Goal: Information Seeking & Learning: Learn about a topic

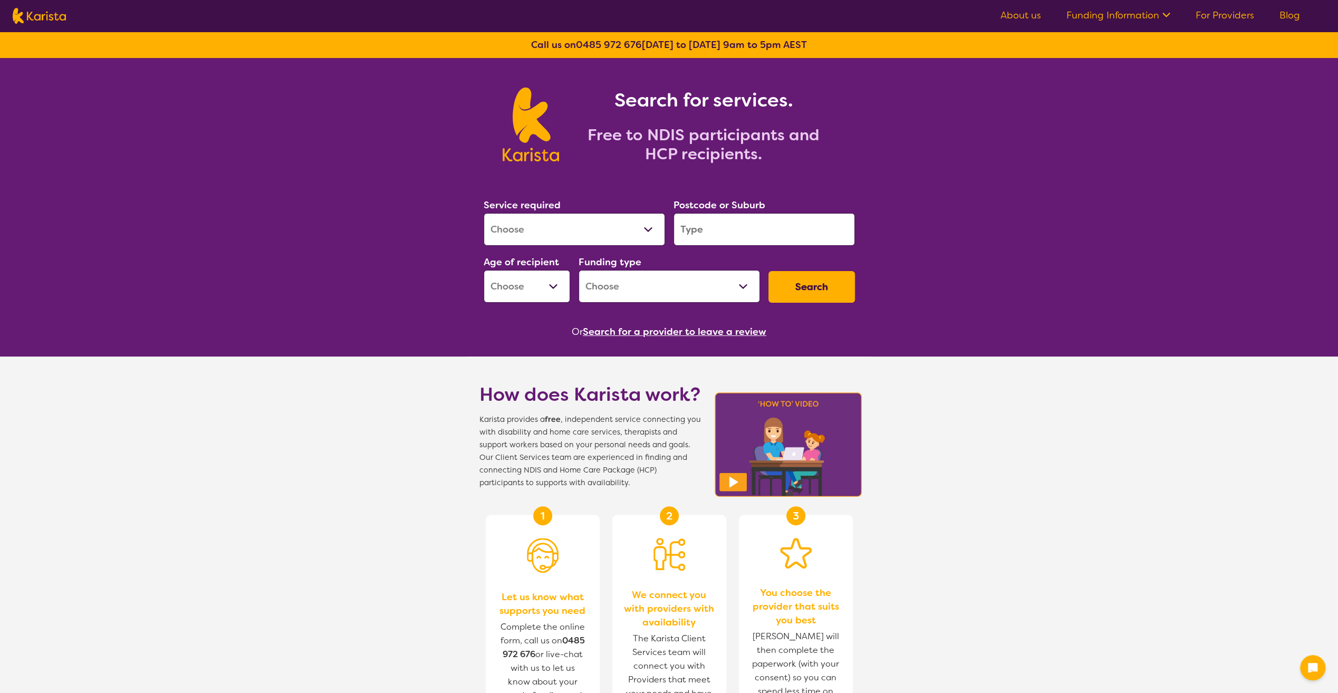
click at [579, 238] on select "Allied Health Assistant Assessment ([MEDICAL_DATA] or [MEDICAL_DATA]) Behaviour…" at bounding box center [574, 229] width 181 height 33
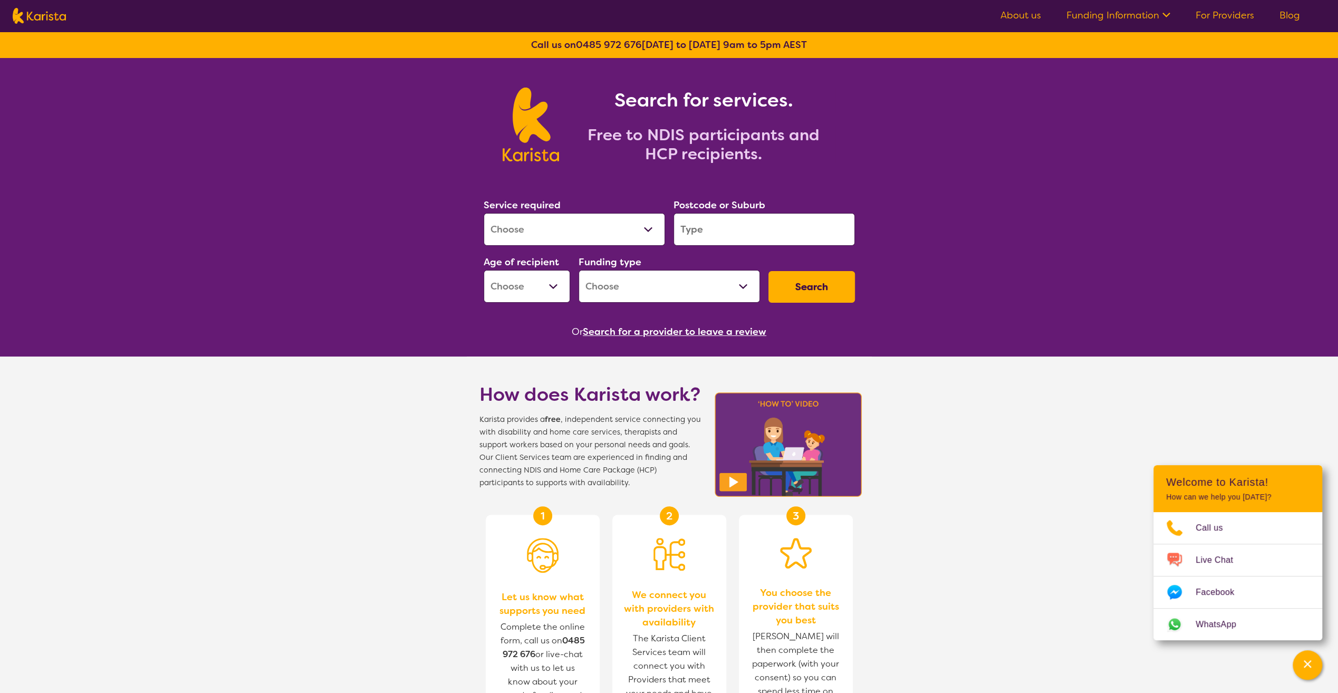
select select "[MEDICAL_DATA]"
click at [484, 213] on select "Allied Health Assistant Assessment ([MEDICAL_DATA] or [MEDICAL_DATA]) Behaviour…" at bounding box center [574, 229] width 181 height 33
click at [755, 234] on input "search" at bounding box center [764, 229] width 181 height 33
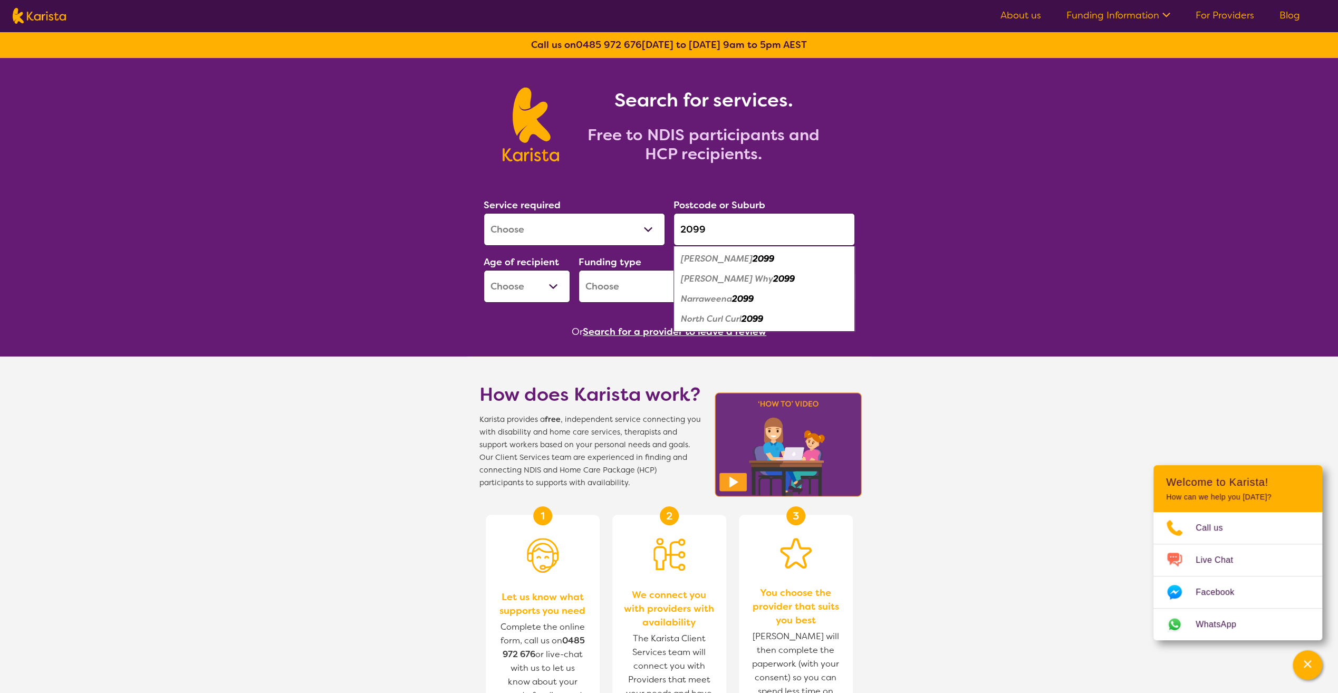
type input "2099"
click at [773, 280] on em "2099" at bounding box center [784, 278] width 22 height 11
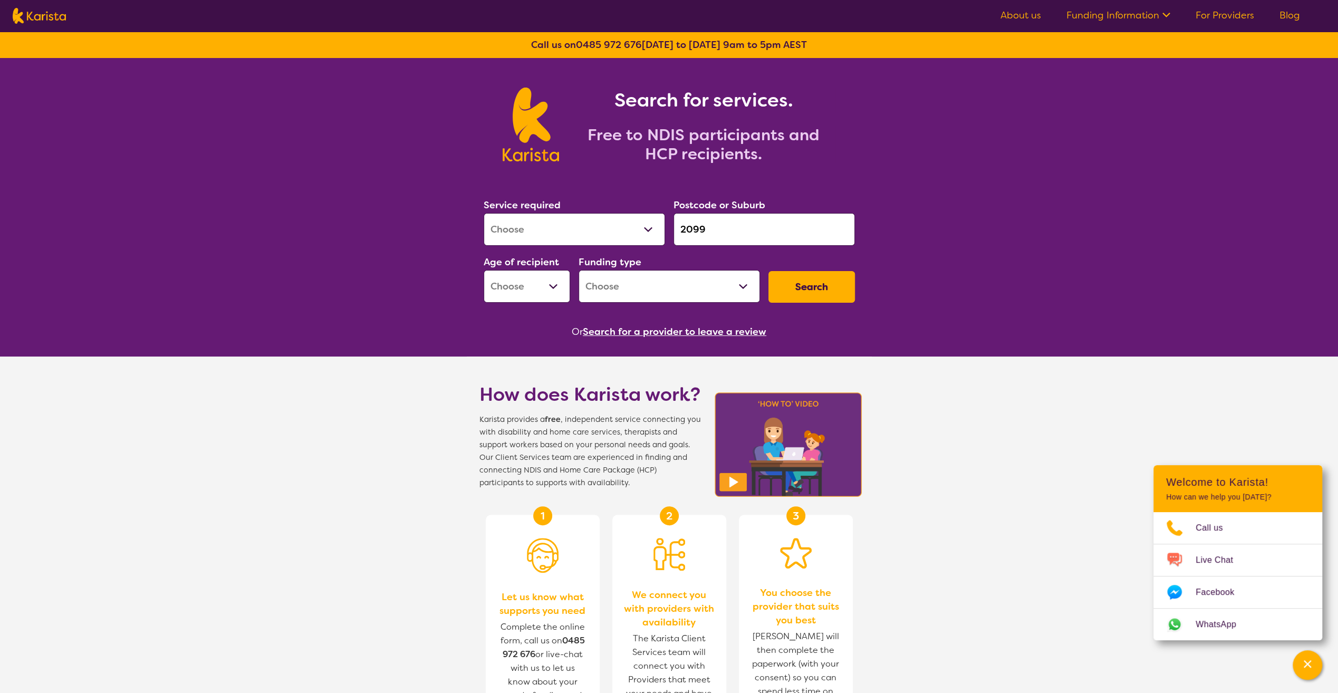
click at [537, 280] on select "Early Childhood - 0 to 9 Child - 10 to 11 Adolescent - 12 to 17 Adult - 18 to 6…" at bounding box center [527, 286] width 86 height 33
select select "CH"
click at [484, 270] on select "Early Childhood - 0 to 9 Child - 10 to 11 Adolescent - 12 to 17 Adult - 18 to 6…" at bounding box center [527, 286] width 86 height 33
click at [615, 288] on select "Home Care Package (HCP) National Disability Insurance Scheme (NDIS) I don't know" at bounding box center [669, 286] width 181 height 33
select select "i-don-t-know"
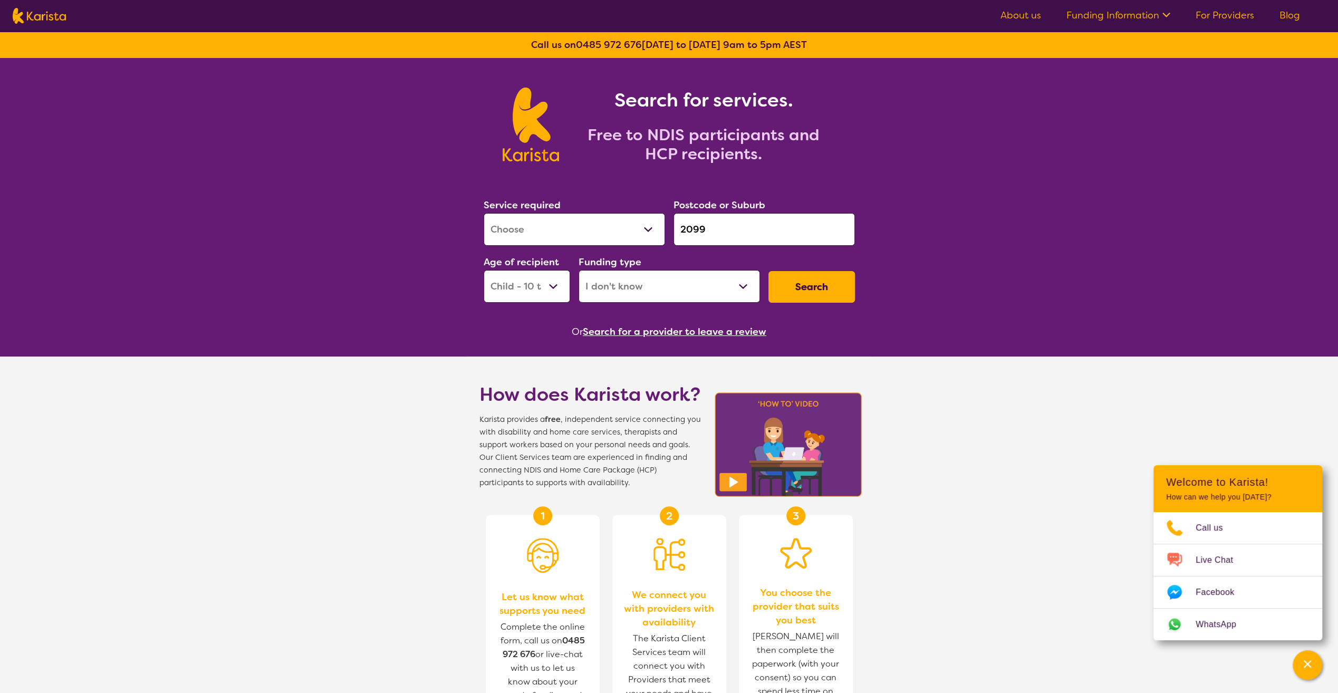
click at [579, 270] on select "Home Care Package (HCP) National Disability Insurance Scheme (NDIS) I don't know" at bounding box center [669, 286] width 181 height 33
click at [827, 288] on button "Search" at bounding box center [811, 287] width 86 height 32
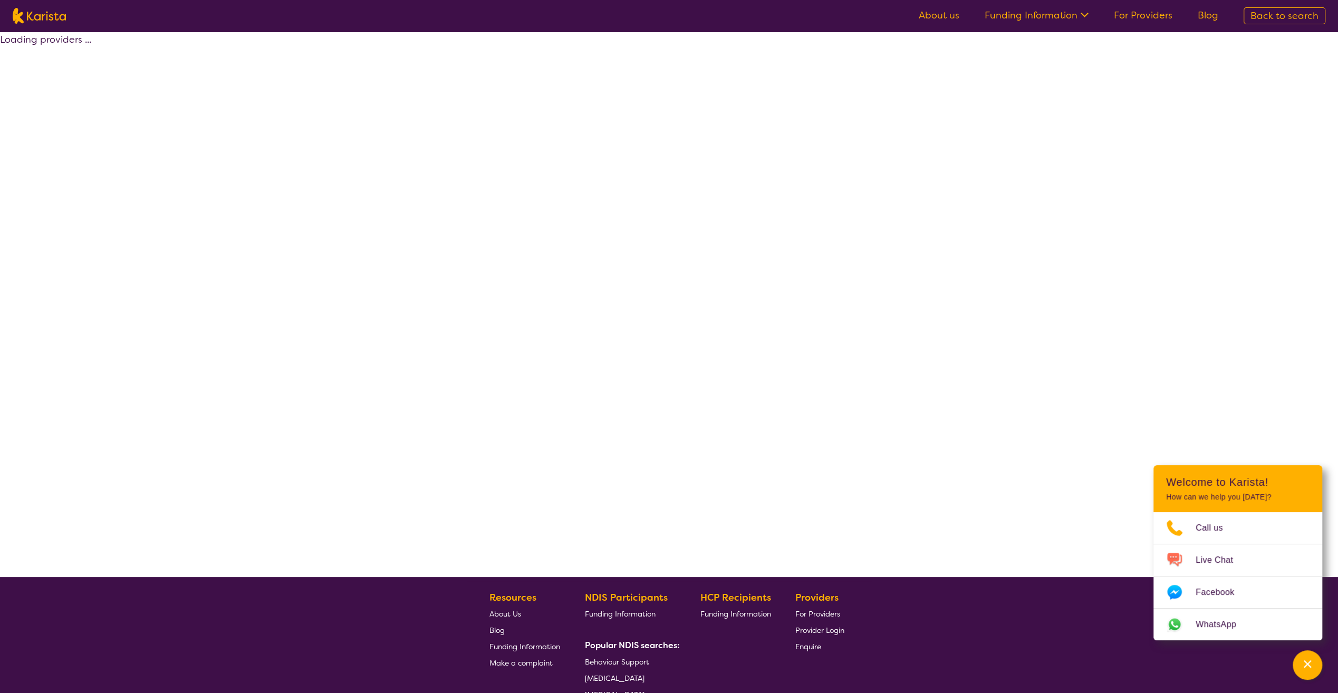
select select "[MEDICAL_DATA]"
select select "CH"
